Goal: Task Accomplishment & Management: Complete application form

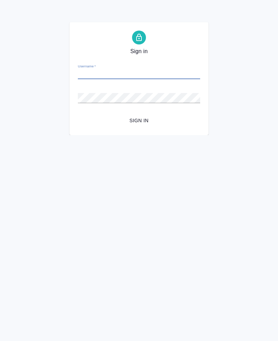
click at [166, 78] on input "Username   *" at bounding box center [139, 74] width 122 height 10
type input "[PERSON_NAME][EMAIL_ADDRESS][DOMAIN_NAME]"
click at [78, 114] on button "Sign in" at bounding box center [139, 120] width 122 height 13
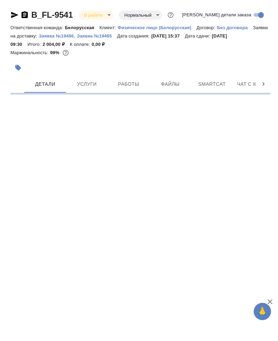
select select "RU"
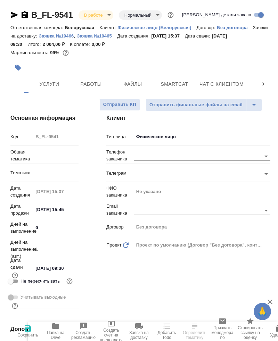
type textarea "x"
type input "Шаблонные документы"
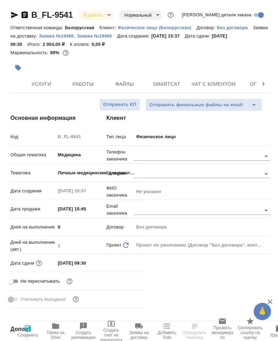
scroll to position [0, 111]
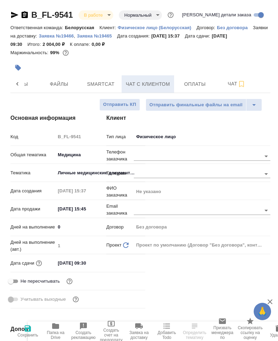
click at [159, 86] on span "Чат с клиентом" at bounding box center [148, 84] width 44 height 9
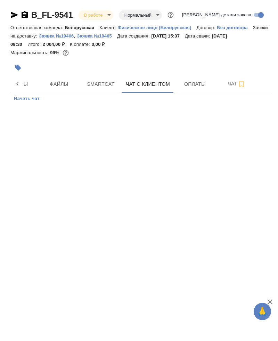
click at [34, 101] on span "Начать чат" at bounding box center [27, 99] width 26 height 8
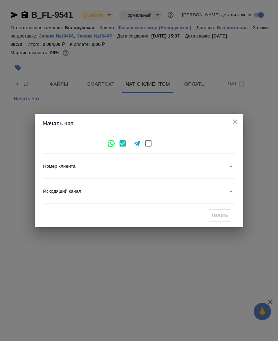
click at [162, 167] on body "🙏 .cls-1 fill:#fff; AWATERA Zhukova Daria Клиенты Спецификации Заказы 944 Чаты …" at bounding box center [139, 170] width 278 height 341
click at [176, 167] on div at bounding box center [139, 170] width 278 height 341
click at [176, 168] on body "🙏 .cls-1 fill:#fff; AWATERA Zhukova Daria Клиенты Спецификации Заказы 944 Чаты …" at bounding box center [139, 170] width 278 height 341
click at [174, 167] on div at bounding box center [139, 170] width 278 height 341
click at [174, 167] on body "🙏 .cls-1 fill:#fff; AWATERA Zhukova Daria Клиенты Спецификации Заказы 944 Чаты …" at bounding box center [139, 170] width 278 height 341
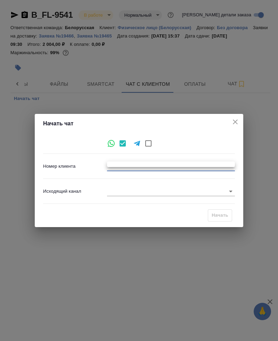
click at [174, 167] on div at bounding box center [139, 170] width 278 height 341
click at [238, 120] on icon "close" at bounding box center [235, 122] width 8 height 8
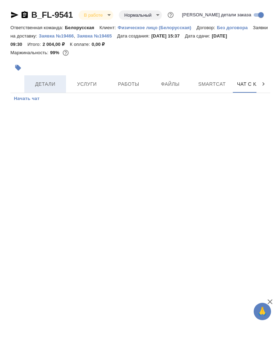
click at [52, 87] on span "Детали" at bounding box center [44, 84] width 33 height 9
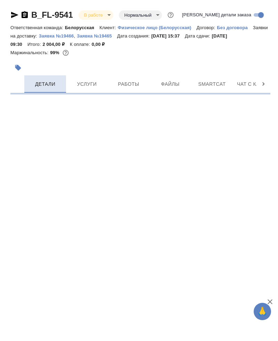
select select "RU"
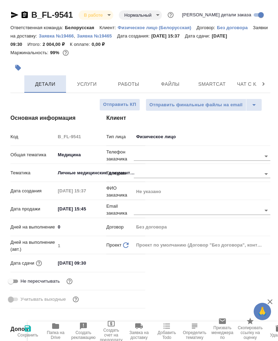
type textarea "x"
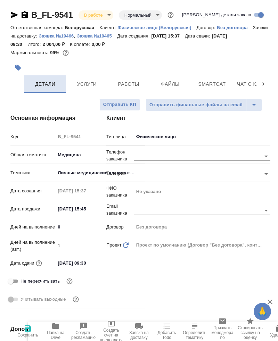
type textarea "x"
click at [176, 157] on input "text" at bounding box center [186, 156] width 104 height 8
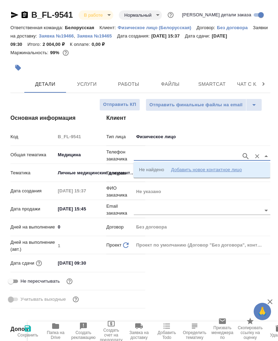
type textarea "x"
type input "447471"
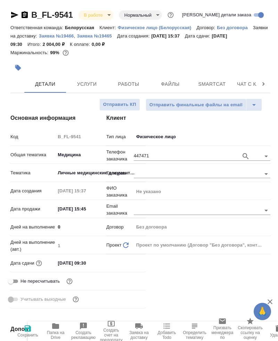
type textarea "x"
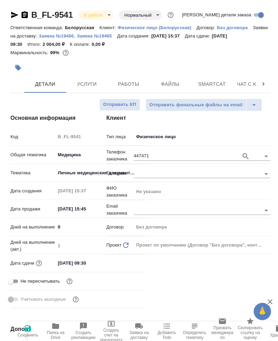
type textarea "x"
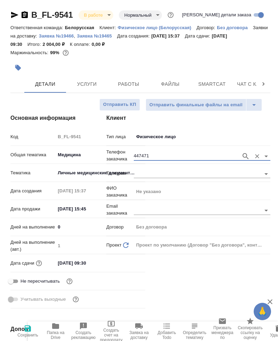
type textarea "x"
click at [180, 158] on input "447471" at bounding box center [186, 156] width 104 height 8
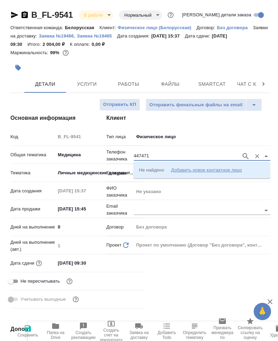
type textarea "x"
click at [179, 157] on input "447471" at bounding box center [186, 156] width 104 height 8
click at [181, 158] on input "447471" at bounding box center [186, 156] width 104 height 8
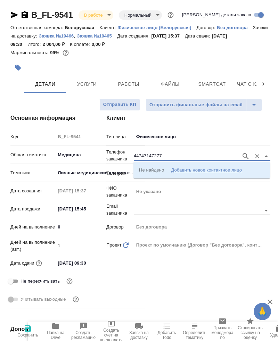
type input "447471472779"
click at [245, 157] on icon "button" at bounding box center [245, 156] width 8 height 8
click at [190, 157] on input "text" at bounding box center [186, 156] width 104 height 8
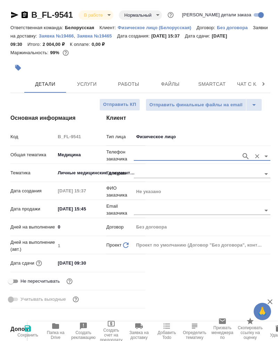
click at [186, 156] on input "text" at bounding box center [186, 156] width 104 height 8
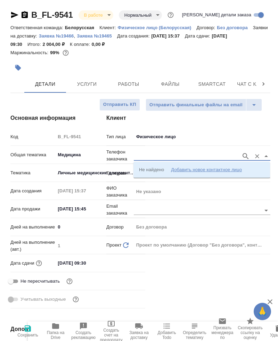
click at [188, 169] on div "Добавить новое контактное лицо" at bounding box center [206, 169] width 71 height 7
select select "ZZ"
type input "447471472779"
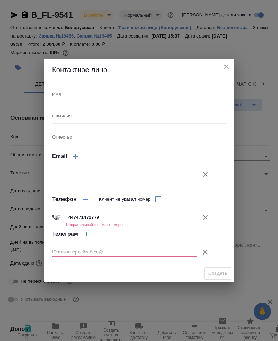
type textarea "x"
click at [126, 218] on input "447471472779" at bounding box center [131, 217] width 131 height 10
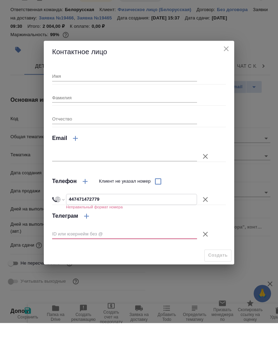
type textarea "x"
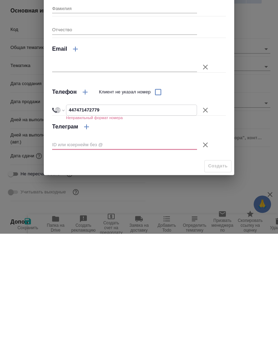
type textarea "x"
click at [69, 220] on input "447471472779" at bounding box center [131, 217] width 130 height 10
type input "+44 7471 472779"
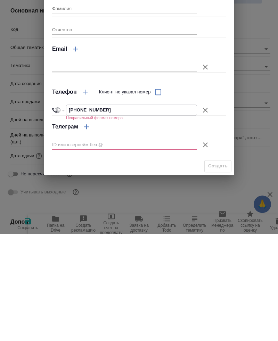
select select "GB"
type input "+44 7471 472779"
click at [206, 255] on icon "button" at bounding box center [205, 252] width 8 height 8
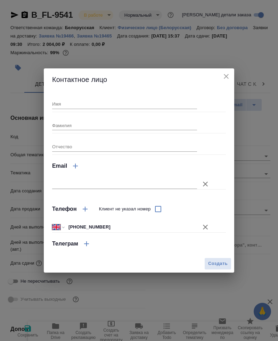
type textarea "x"
click at [218, 264] on span "Создать" at bounding box center [217, 264] width 19 height 8
type textarea "x"
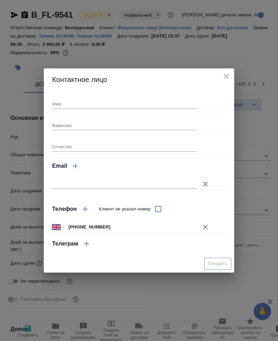
type textarea "x"
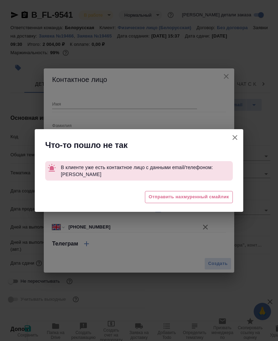
click at [234, 135] on icon "button" at bounding box center [234, 137] width 8 height 8
type textarea "x"
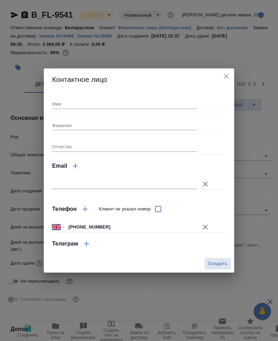
click at [120, 230] on input "+44 7471 472779" at bounding box center [131, 227] width 131 height 10
type textarea "x"
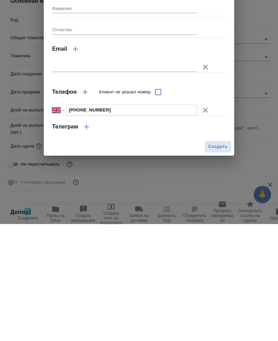
click at [161, 211] on input "Клиент не указал номер" at bounding box center [158, 209] width 15 height 15
checkbox input "true"
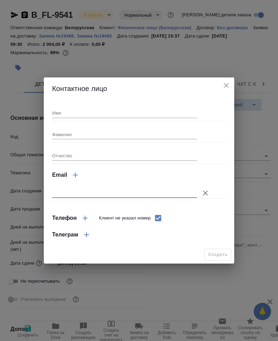
type textarea "x"
click at [162, 223] on input "Клиент не указал номер" at bounding box center [158, 218] width 15 height 15
checkbox input "false"
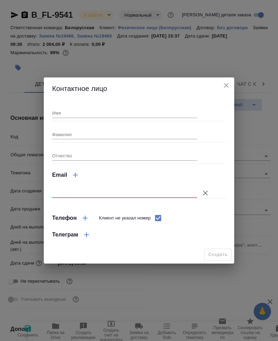
select select "GB"
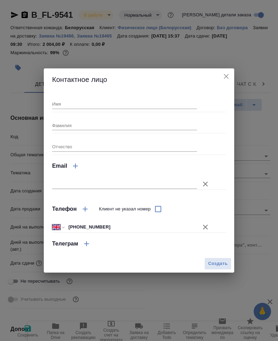
click at [132, 229] on input "+44 7471 472779" at bounding box center [131, 227] width 131 height 10
type textarea "x"
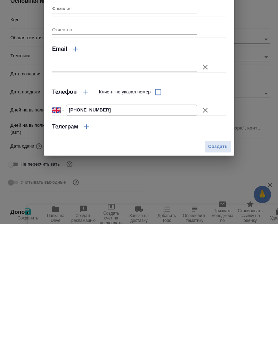
click at [71, 229] on input "+44 7471 472779" at bounding box center [131, 227] width 130 height 10
click at [74, 227] on input "+44 7471 472779" at bounding box center [131, 227] width 130 height 10
click at [215, 267] on span "Создать" at bounding box center [217, 264] width 19 height 8
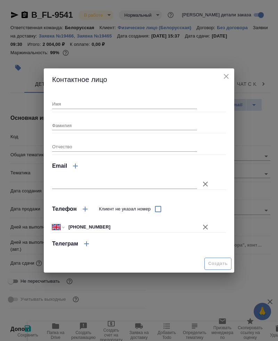
type textarea "x"
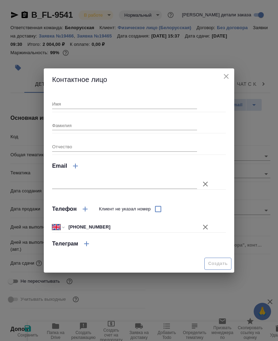
type textarea "x"
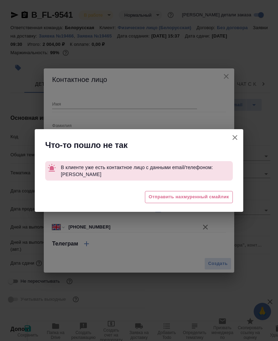
click at [235, 140] on icon "button" at bounding box center [234, 137] width 8 height 8
type textarea "x"
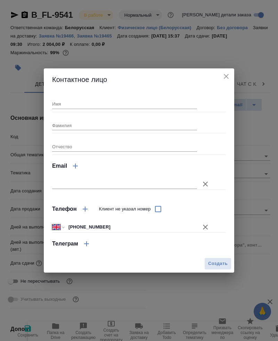
click at [225, 74] on icon "close" at bounding box center [226, 76] width 8 height 8
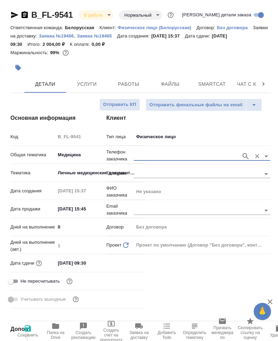
type textarea "x"
click at [160, 159] on input "text" at bounding box center [186, 156] width 104 height 8
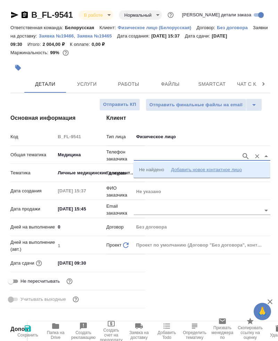
click at [152, 157] on input "text" at bounding box center [186, 156] width 104 height 8
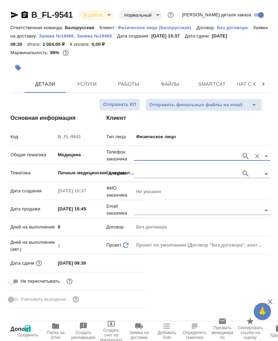
click at [143, 167] on div at bounding box center [202, 173] width 136 height 13
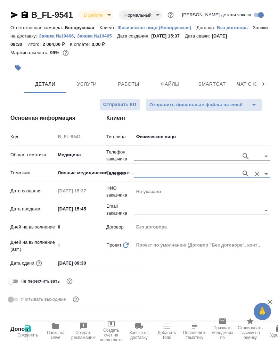
click at [145, 160] on input "text" at bounding box center [186, 156] width 104 height 8
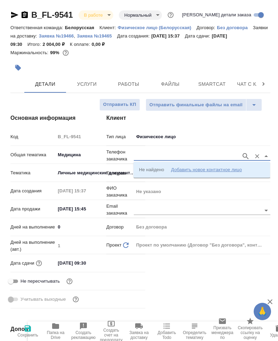
type textarea "x"
click at [140, 159] on input "text" at bounding box center [186, 156] width 104 height 8
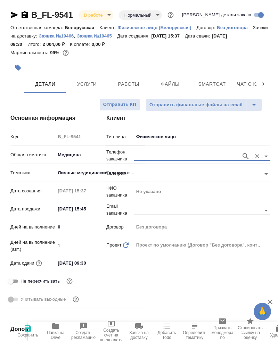
click at [140, 159] on input "text" at bounding box center [186, 156] width 104 height 8
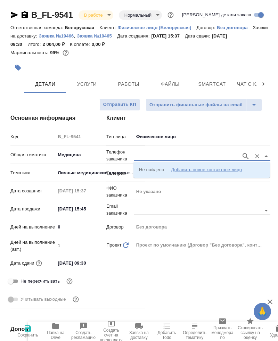
paste input "+44 7471 472779"
type input "+44 7471 472779"
click at [246, 155] on icon "button" at bounding box center [245, 156] width 8 height 8
click at [223, 174] on li "Не найдено Добавить новое контактное лицо" at bounding box center [201, 169] width 136 height 12
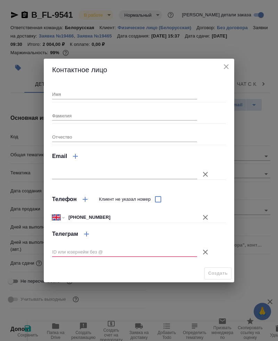
type textarea "x"
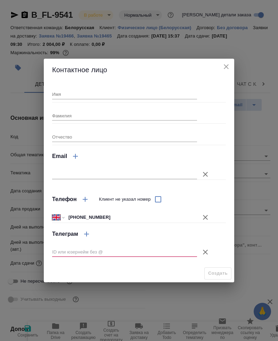
type textarea "x"
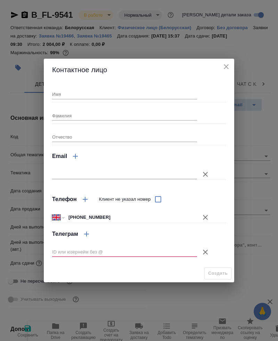
type textarea "x"
